Goal: Find specific page/section: Find specific page/section

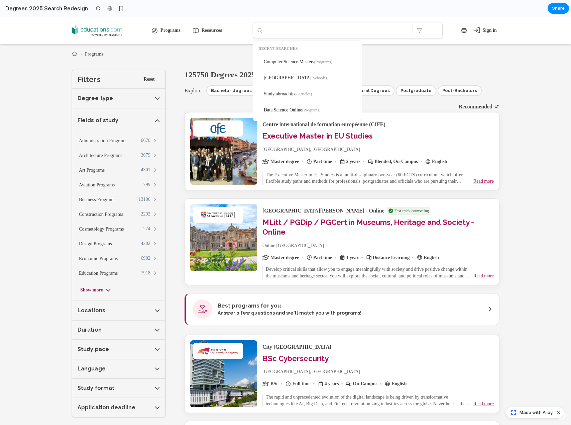
click at [289, 30] on input "text" at bounding box center [343, 30] width 138 height 15
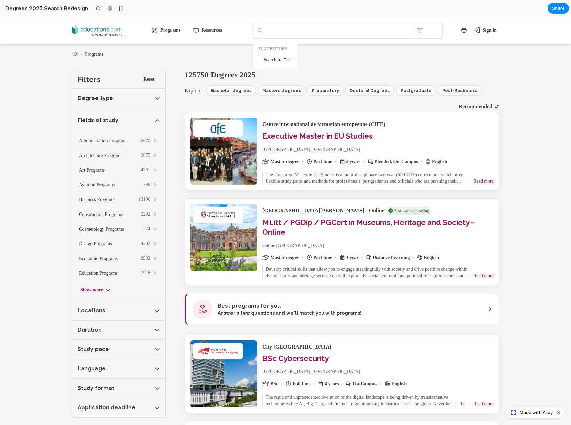
type input "*"
type input "*******"
click at [422, 30] on button at bounding box center [420, 30] width 14 height 13
